Goal: Transaction & Acquisition: Purchase product/service

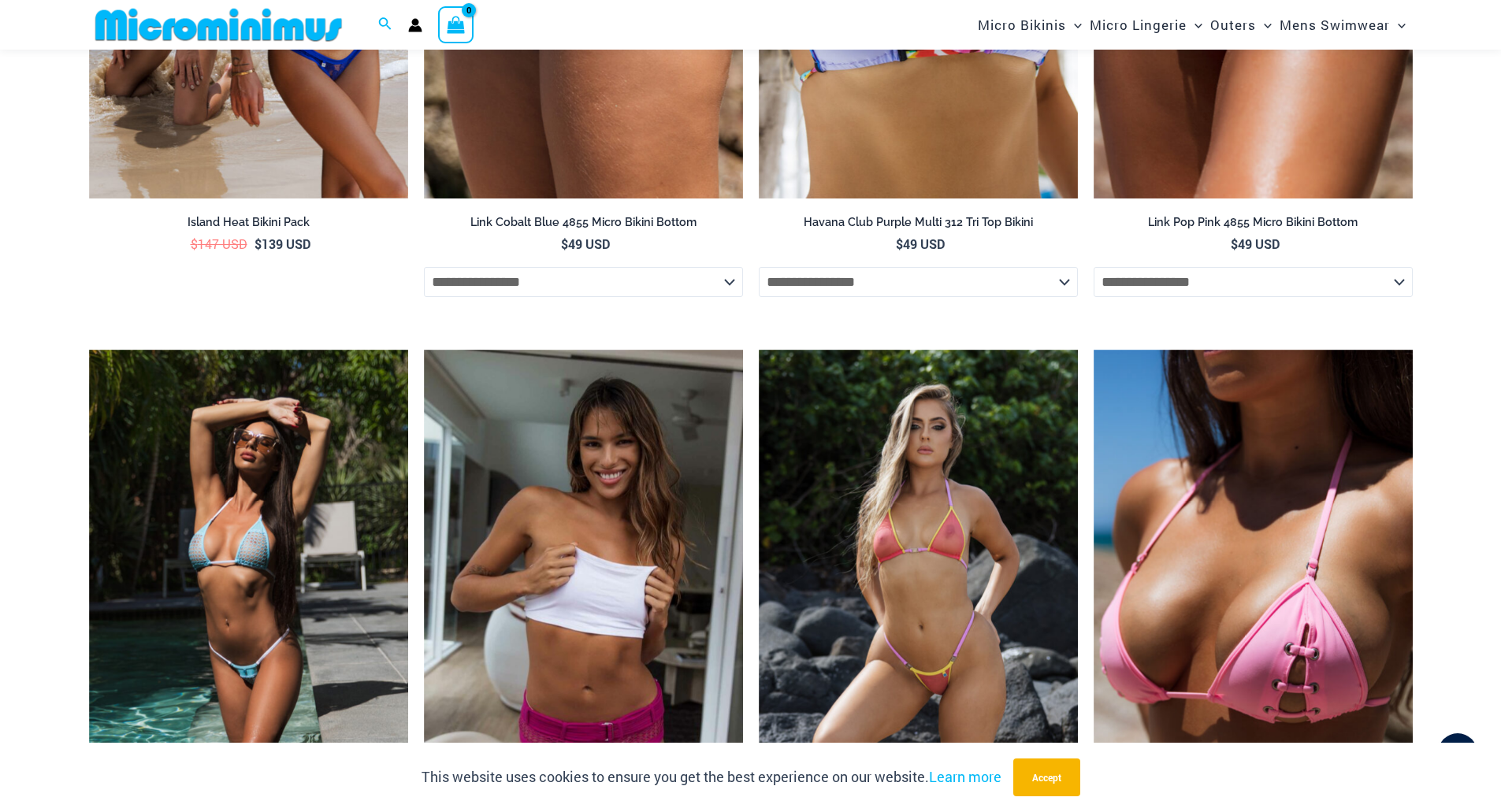
scroll to position [3373, 0]
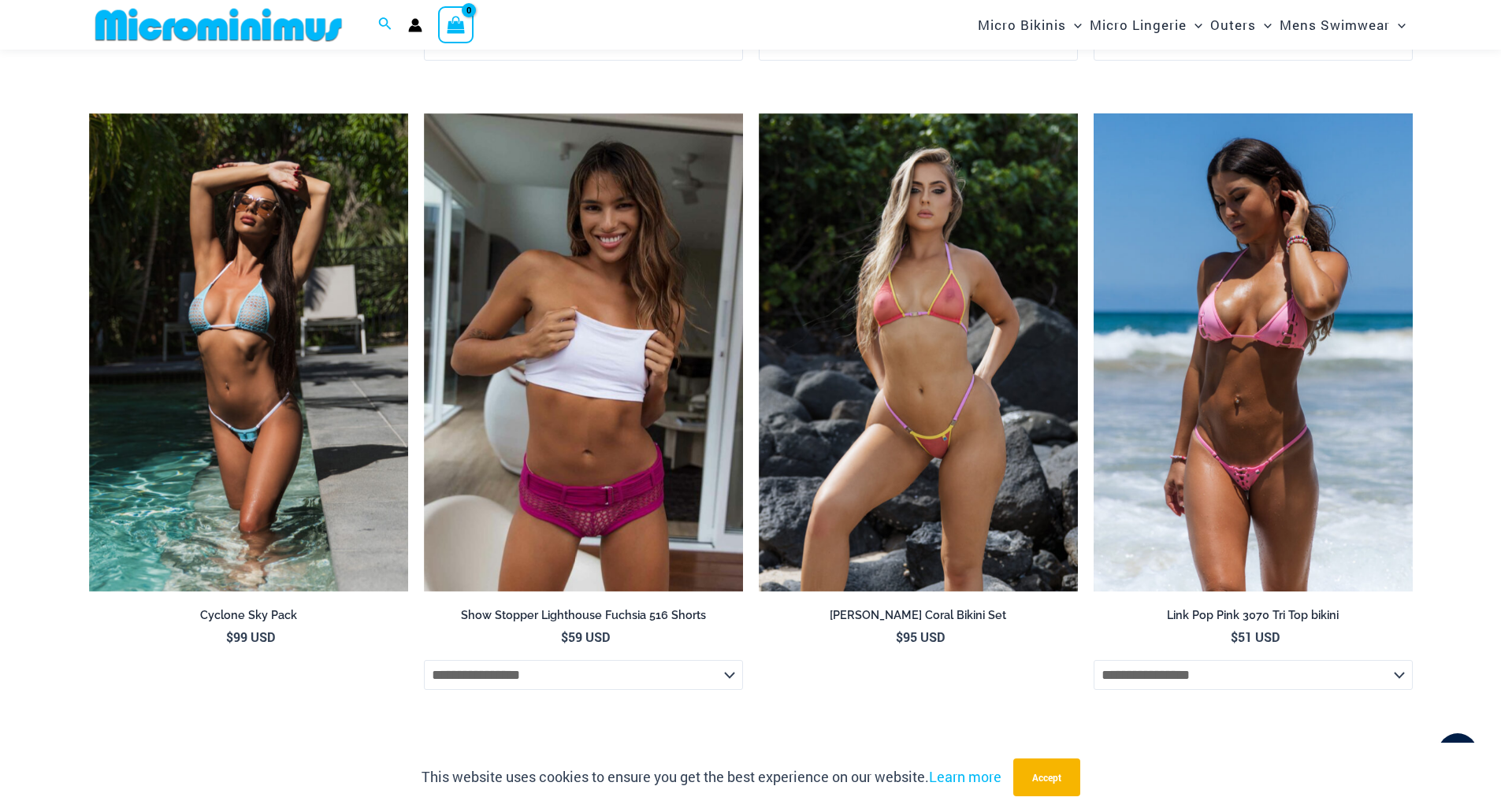
click at [1239, 409] on img at bounding box center [1253, 353] width 319 height 479
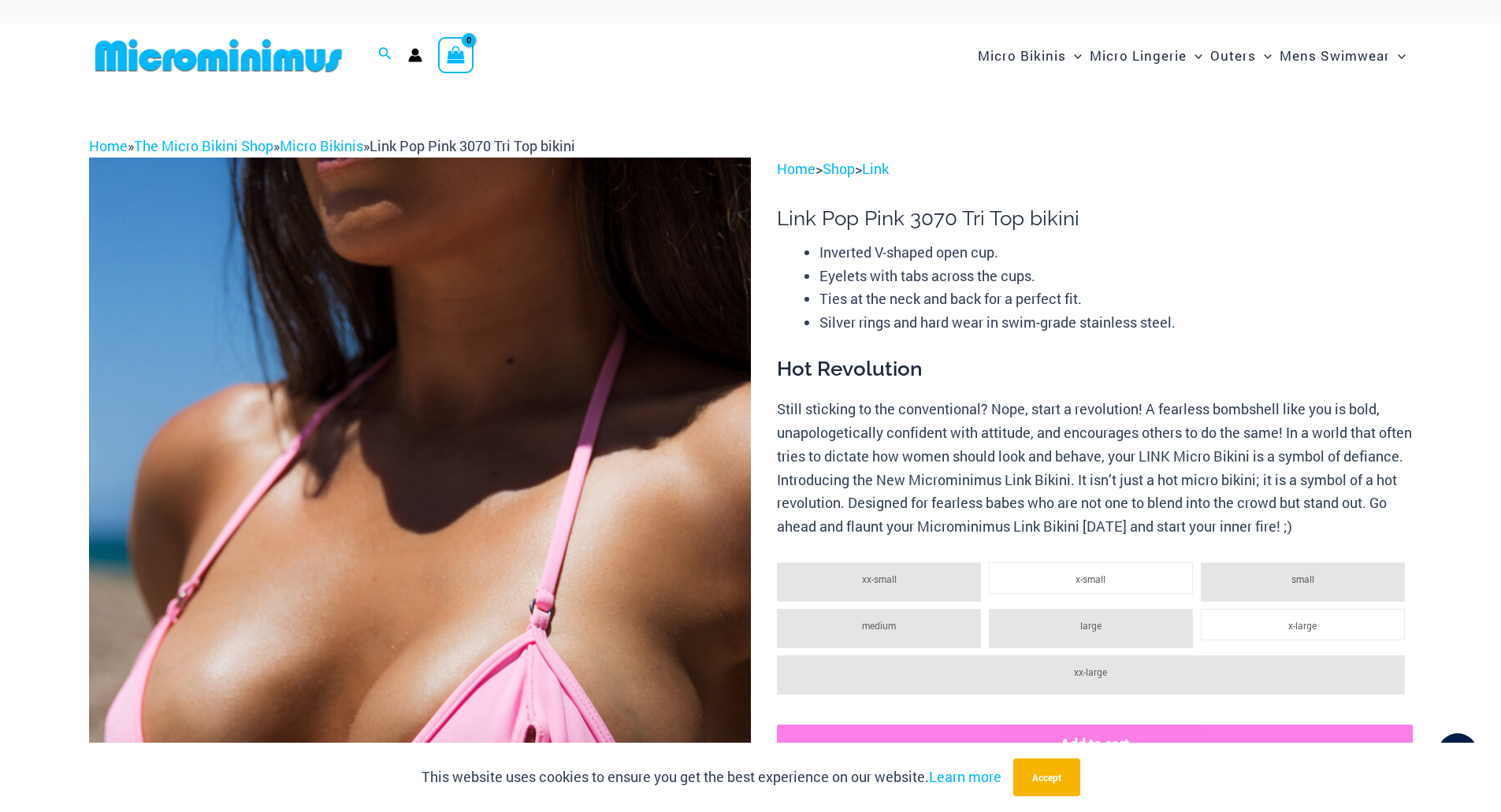
click at [238, 55] on img at bounding box center [219, 55] width 259 height 36
